Goal: Check status: Check status

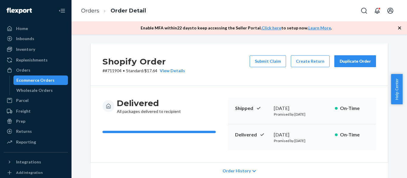
click at [21, 69] on div "Orders" at bounding box center [23, 70] width 14 height 6
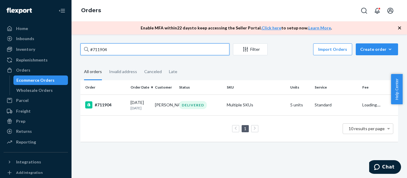
drag, startPoint x: 114, startPoint y: 51, endPoint x: 87, endPoint y: 51, distance: 26.8
click at [87, 51] on div "#711904" at bounding box center [154, 49] width 149 height 12
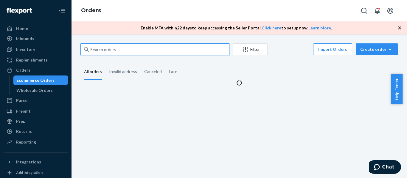
paste input "#710182"
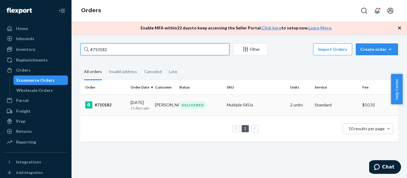
type input "#710182"
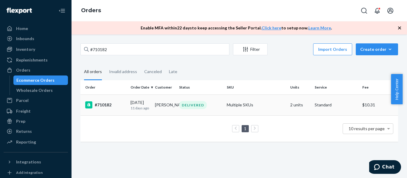
click at [104, 105] on div "#710182" at bounding box center [105, 105] width 41 height 7
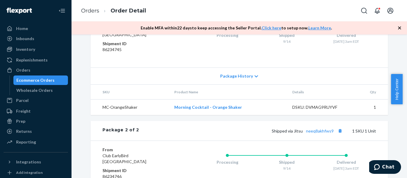
scroll to position [347, 0]
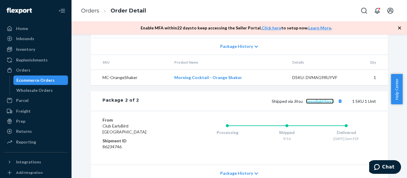
click at [325, 104] on link "neeq8akhfws9" at bounding box center [320, 101] width 28 height 5
